Goal: Navigation & Orientation: Find specific page/section

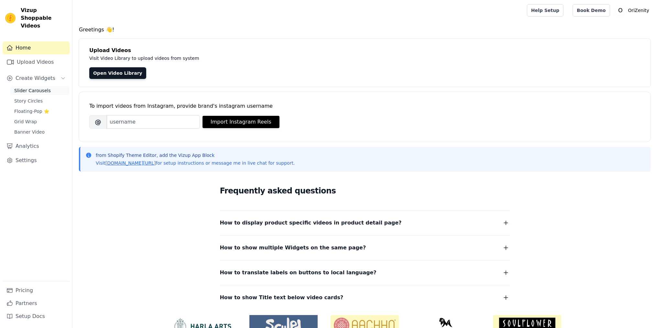
click at [38, 87] on span "Slider Carousels" at bounding box center [32, 90] width 37 height 6
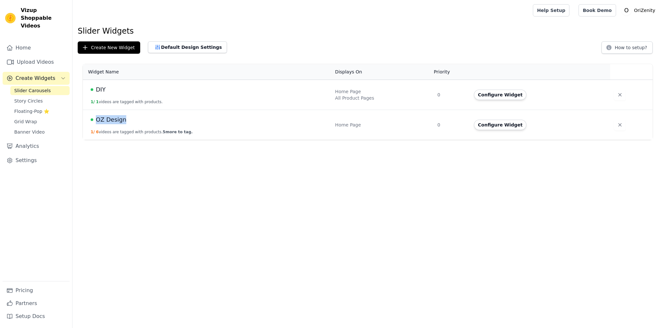
drag, startPoint x: 133, startPoint y: 120, endPoint x: 97, endPoint y: 121, distance: 36.6
click at [97, 121] on div "OZ Design" at bounding box center [209, 119] width 237 height 9
copy span "OZ Design"
click at [32, 98] on span "Story Circles" at bounding box center [28, 101] width 28 height 6
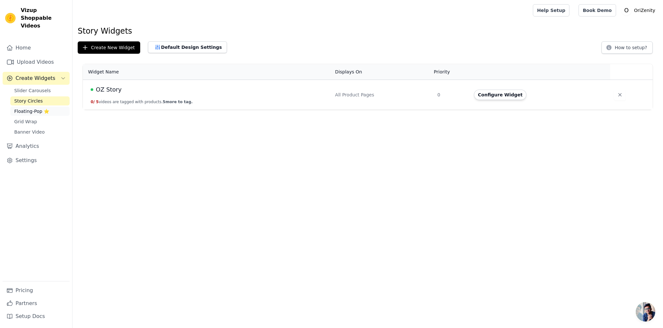
click at [29, 108] on span "Floating-Pop ⭐" at bounding box center [31, 111] width 35 height 6
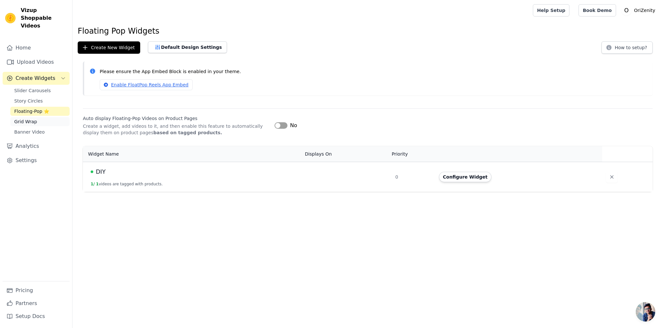
click at [24, 118] on span "Grid Wrap" at bounding box center [25, 121] width 23 height 6
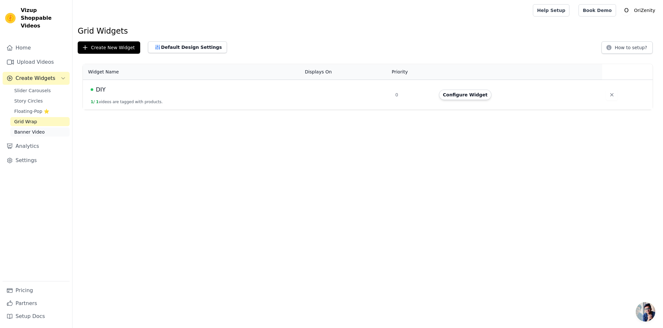
click at [27, 129] on span "Banner Video" at bounding box center [29, 132] width 30 height 6
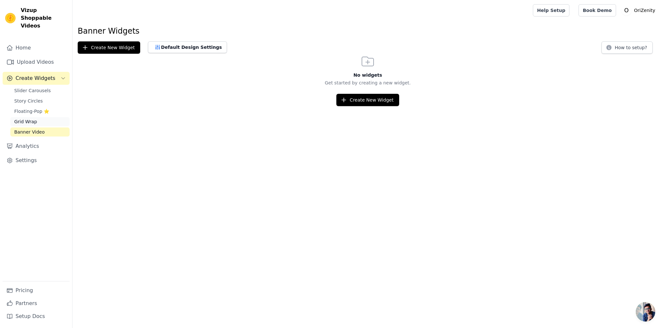
click at [23, 118] on span "Grid Wrap" at bounding box center [25, 121] width 23 height 6
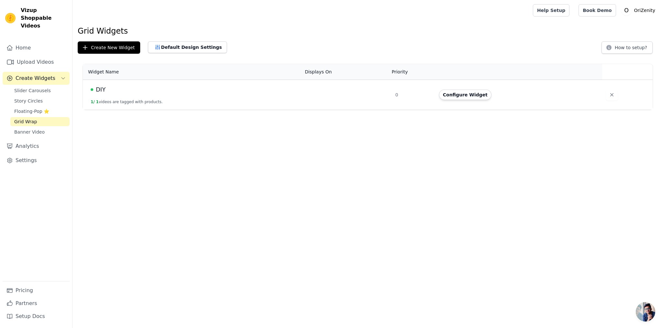
click at [102, 90] on span "DIY" at bounding box center [101, 89] width 10 height 9
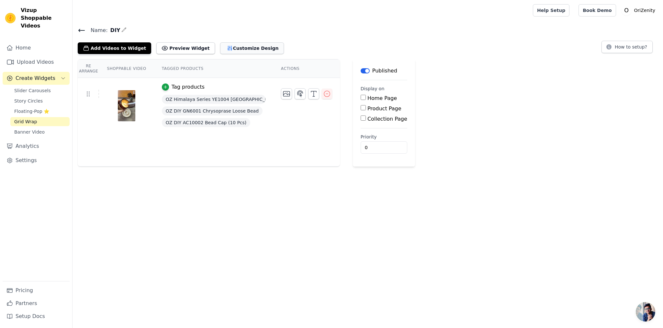
click at [236, 49] on button "Customize Design" at bounding box center [252, 48] width 64 height 12
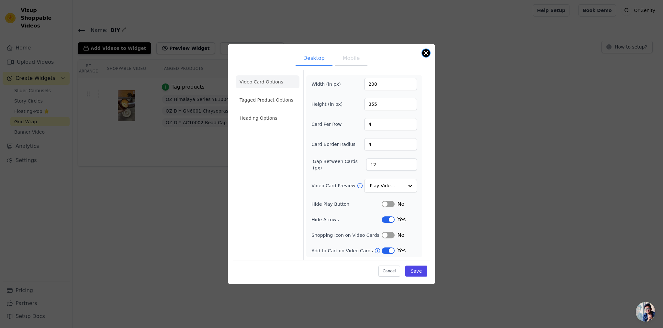
click at [427, 53] on button "Close modal" at bounding box center [426, 53] width 8 height 8
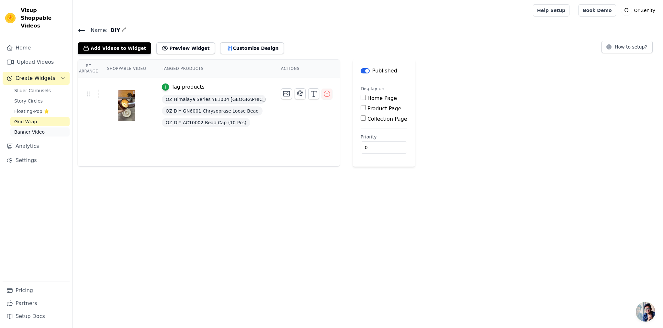
click at [30, 129] on span "Banner Video" at bounding box center [29, 132] width 30 height 6
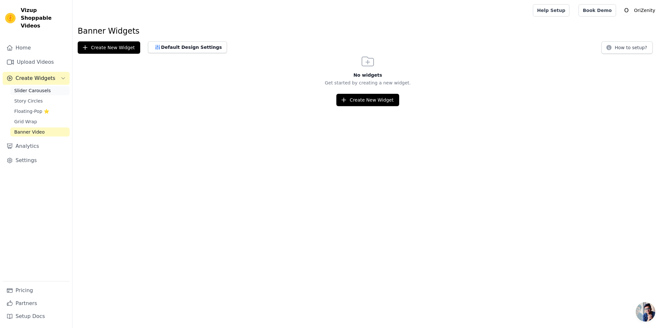
click at [38, 87] on span "Slider Carousels" at bounding box center [32, 90] width 37 height 6
